Goal: Book appointment/travel/reservation

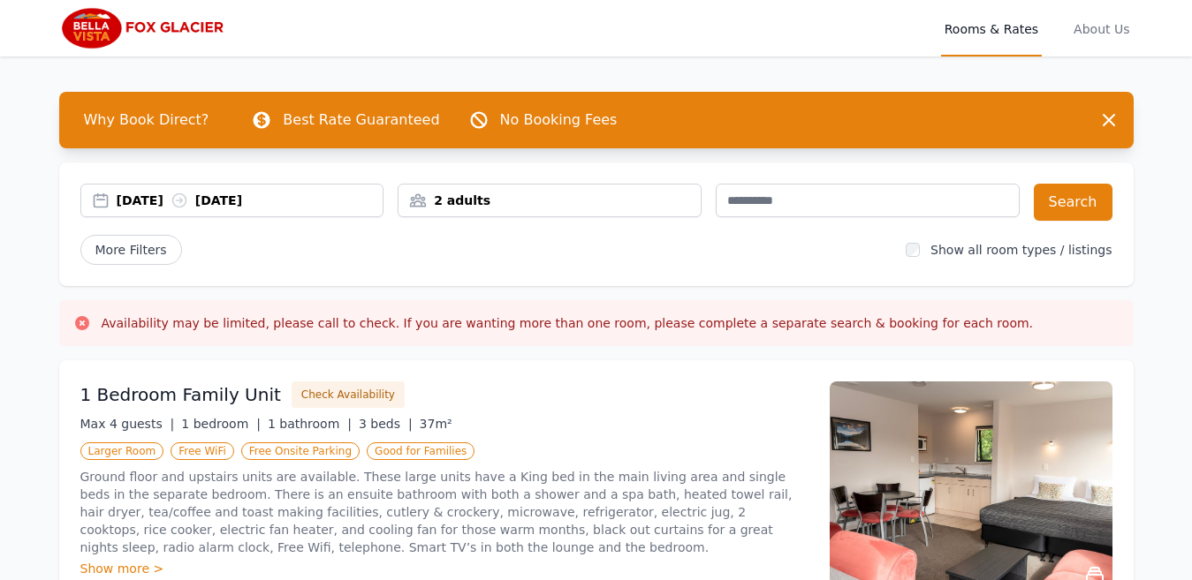
click at [157, 193] on div "[DATE] [DATE]" at bounding box center [250, 201] width 267 height 18
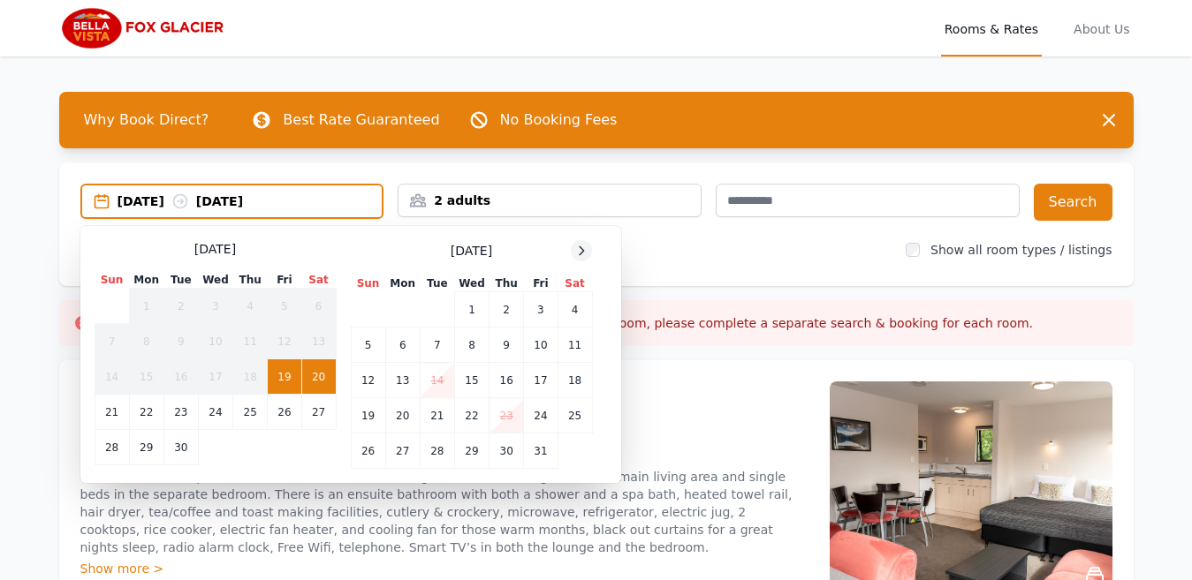
click at [590, 250] on div at bounding box center [581, 250] width 21 height 21
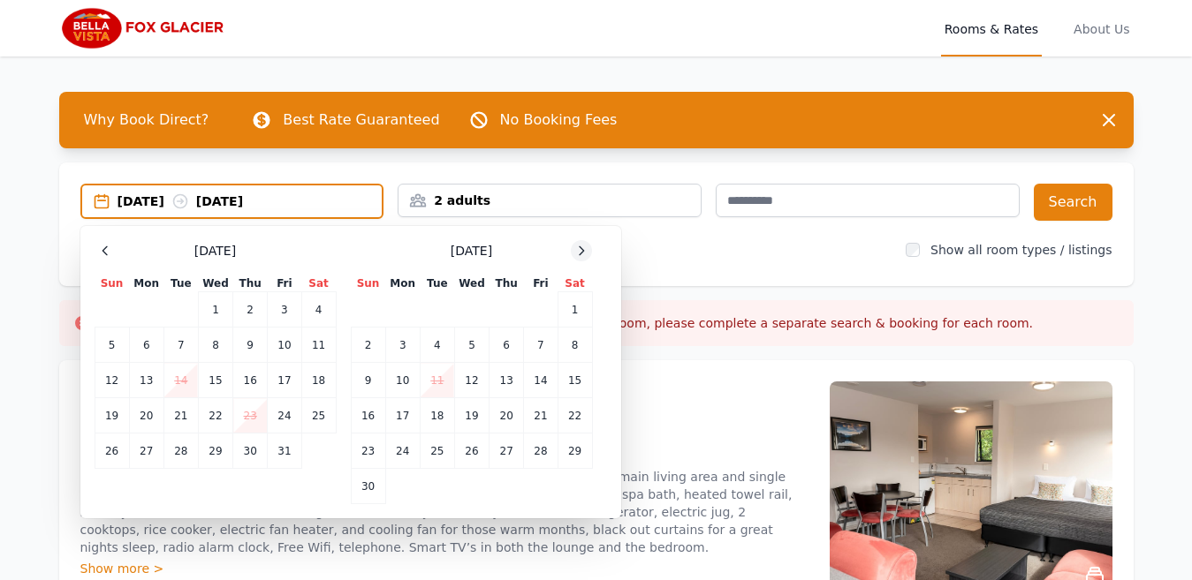
click at [590, 250] on div at bounding box center [581, 250] width 21 height 21
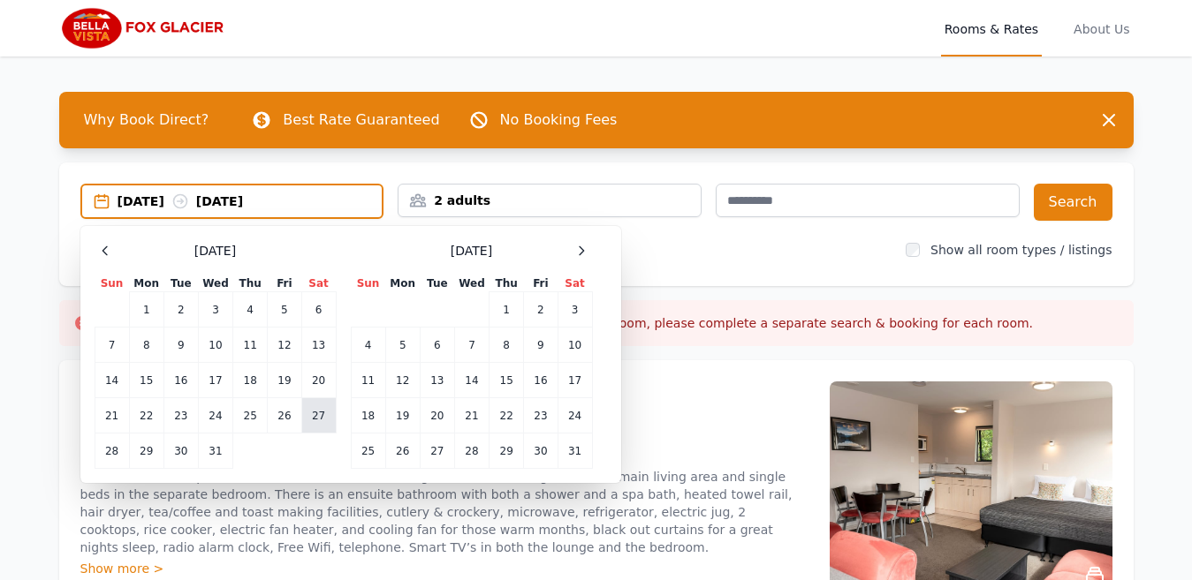
drag, startPoint x: 336, startPoint y: 417, endPoint x: 313, endPoint y: 414, distance: 23.2
click at [323, 414] on table "Sun Mon Tue Wed Thu Fri Sat 1 2 3 4 5 6 7 8 9 10 11 12 13 14 15 16 17 18 19 20 …" at bounding box center [216, 372] width 242 height 193
click at [313, 413] on td "27" at bounding box center [318, 415] width 34 height 35
click at [121, 446] on td "28" at bounding box center [112, 451] width 34 height 35
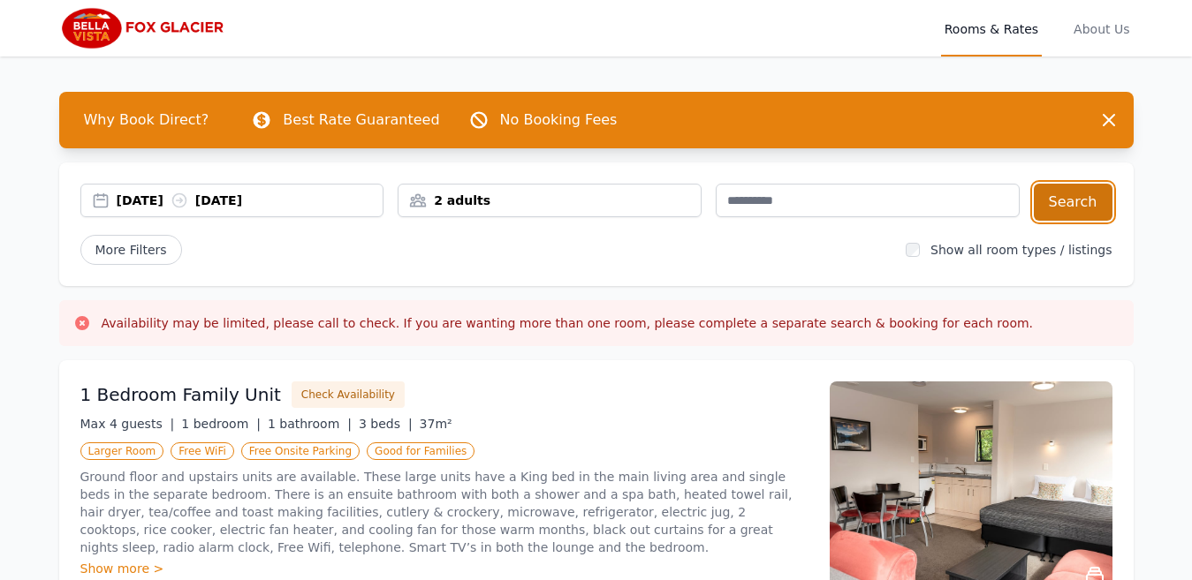
click at [1083, 209] on button "Search" at bounding box center [1073, 202] width 79 height 37
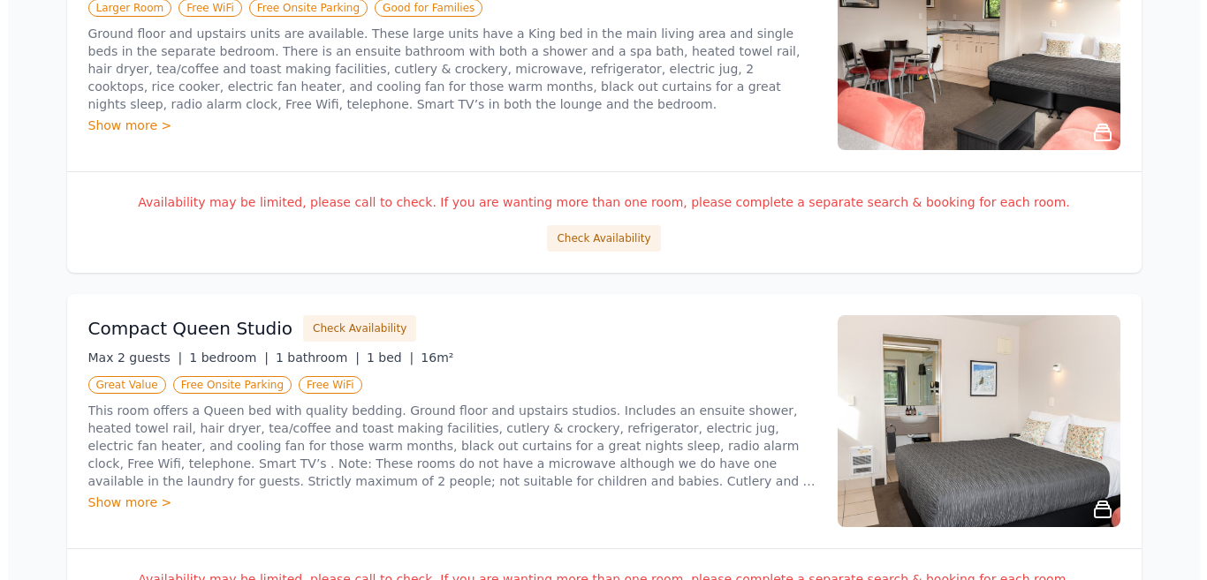
scroll to position [442, 0]
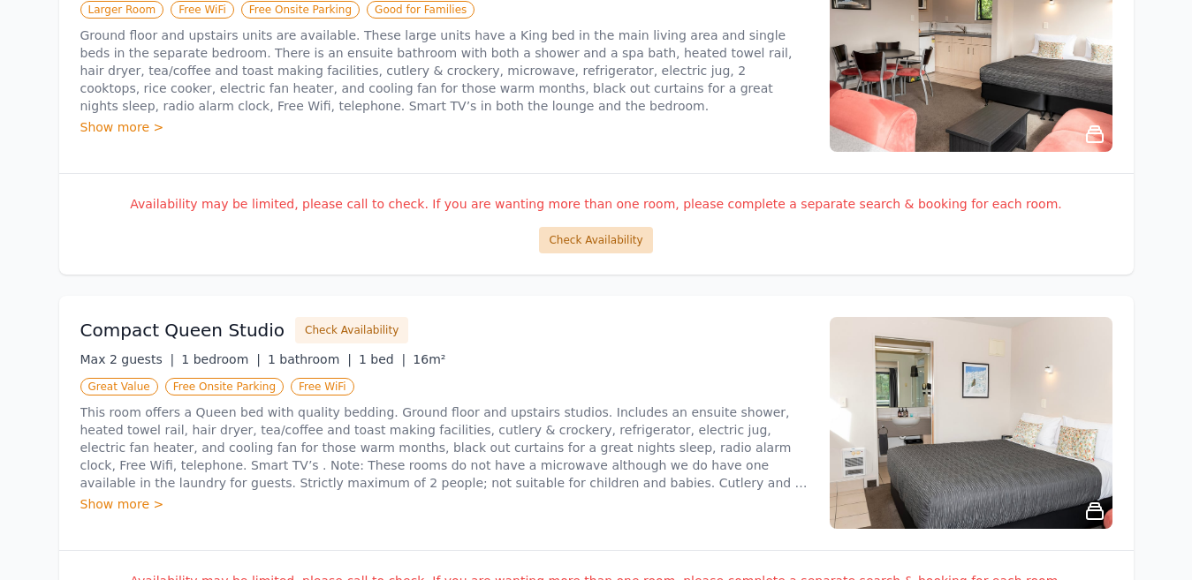
click at [614, 235] on button "Check Availability" at bounding box center [595, 240] width 113 height 27
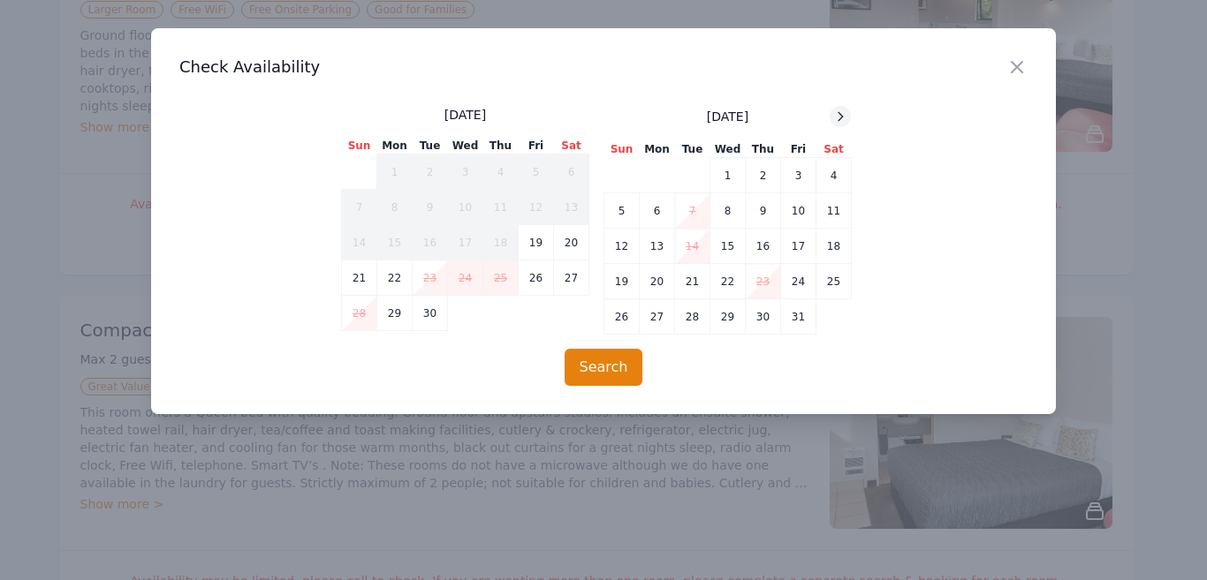
click at [847, 123] on icon at bounding box center [840, 117] width 14 height 14
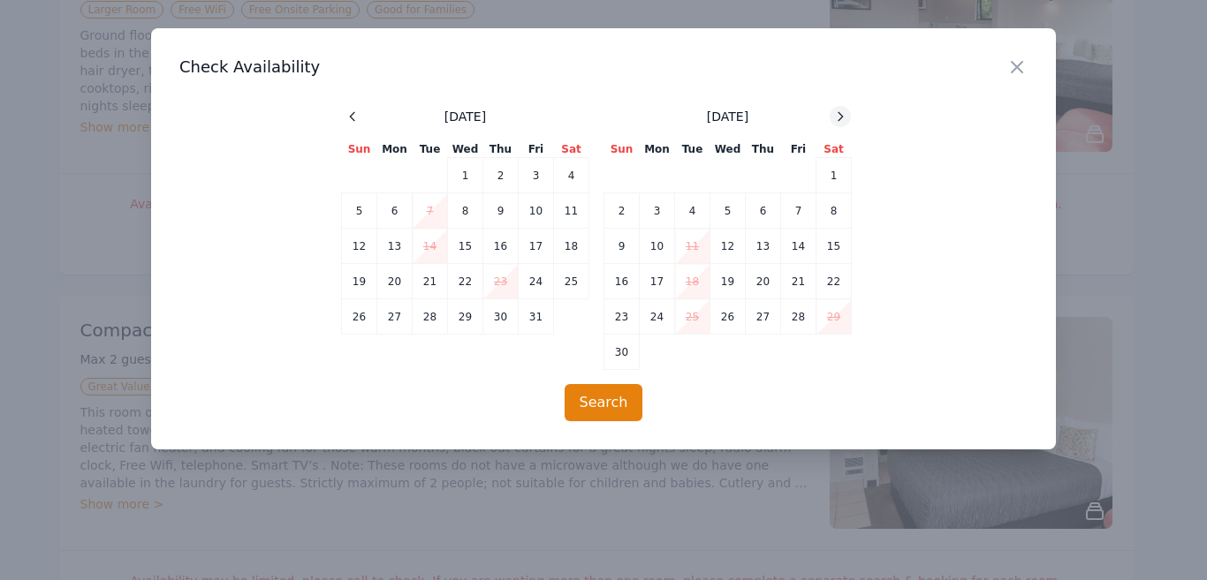
click at [847, 123] on icon at bounding box center [840, 117] width 14 height 14
